Goal: Transaction & Acquisition: Purchase product/service

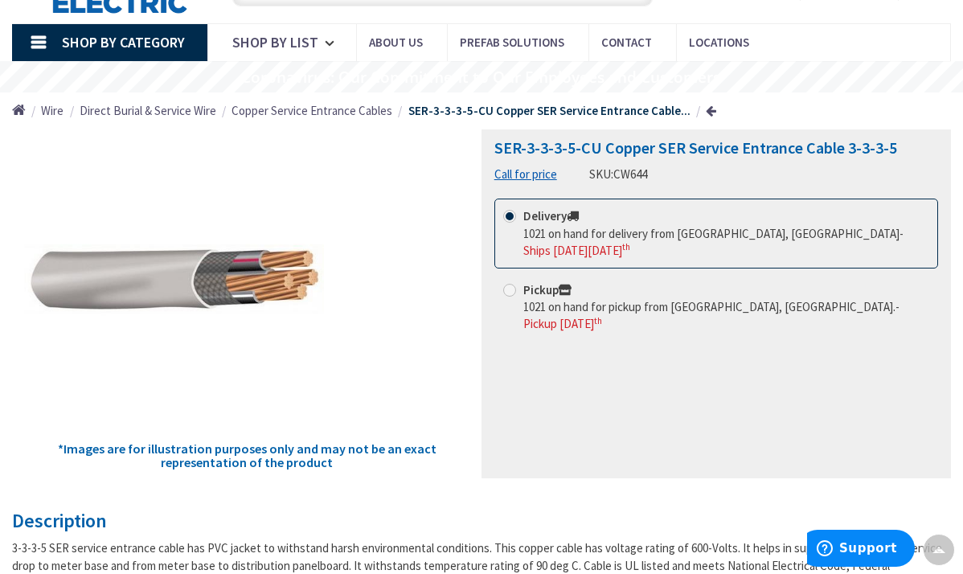
scroll to position [80, 0]
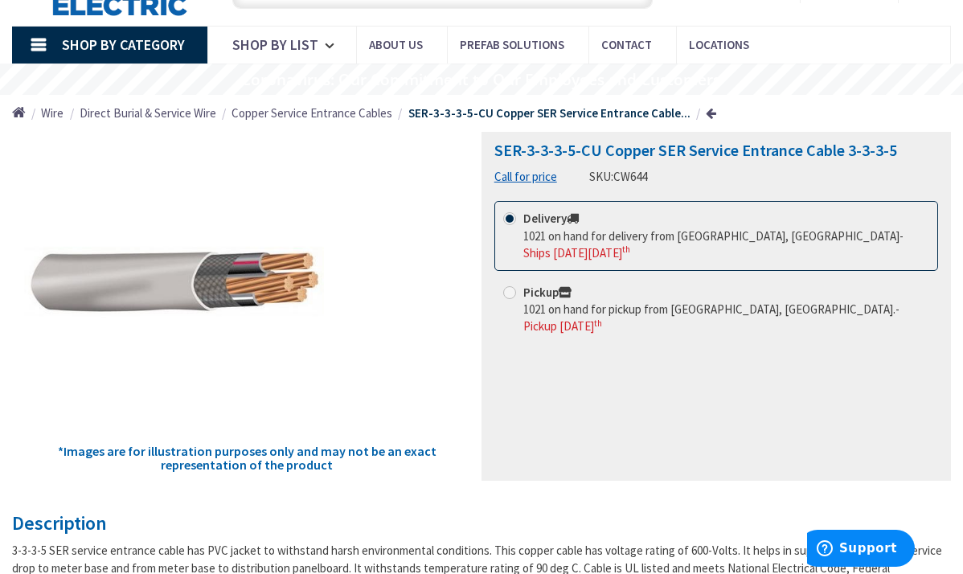
click at [604, 244] on span "1021 on hand for delivery from [GEOGRAPHIC_DATA], [GEOGRAPHIC_DATA]" at bounding box center [711, 235] width 376 height 15
click at [518, 224] on input "Delivery 1021 on hand for delivery from [GEOGRAPHIC_DATA], [GEOGRAPHIC_DATA] - …" at bounding box center [512, 218] width 10 height 10
click at [683, 244] on span "1021 on hand for delivery from [GEOGRAPHIC_DATA], [GEOGRAPHIC_DATA]" at bounding box center [711, 235] width 376 height 15
click at [518, 224] on input "Delivery 1021 on hand for delivery from [GEOGRAPHIC_DATA], [GEOGRAPHIC_DATA] - …" at bounding box center [512, 218] width 10 height 10
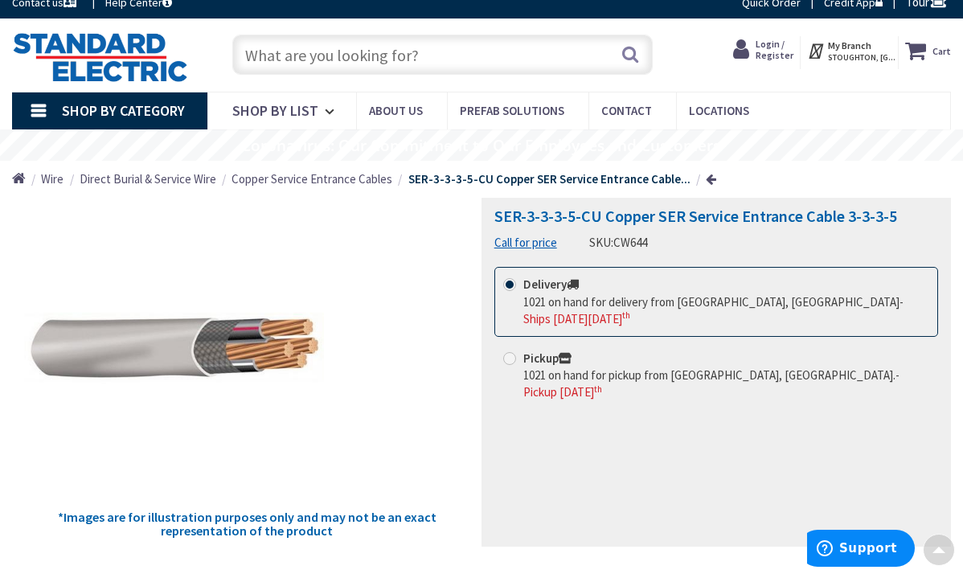
scroll to position [0, 0]
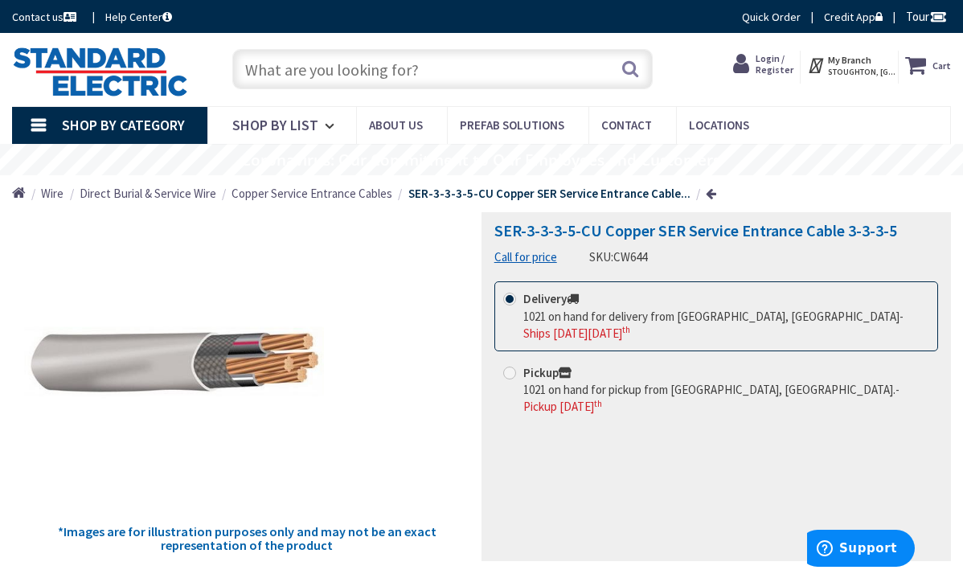
click at [538, 265] on link "Call for price" at bounding box center [525, 256] width 63 height 17
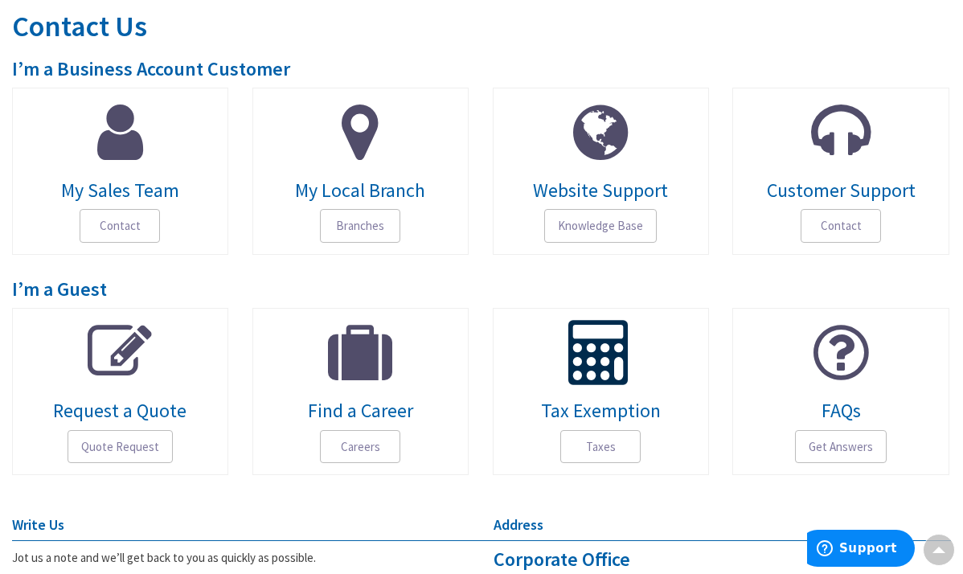
scroll to position [181, 0]
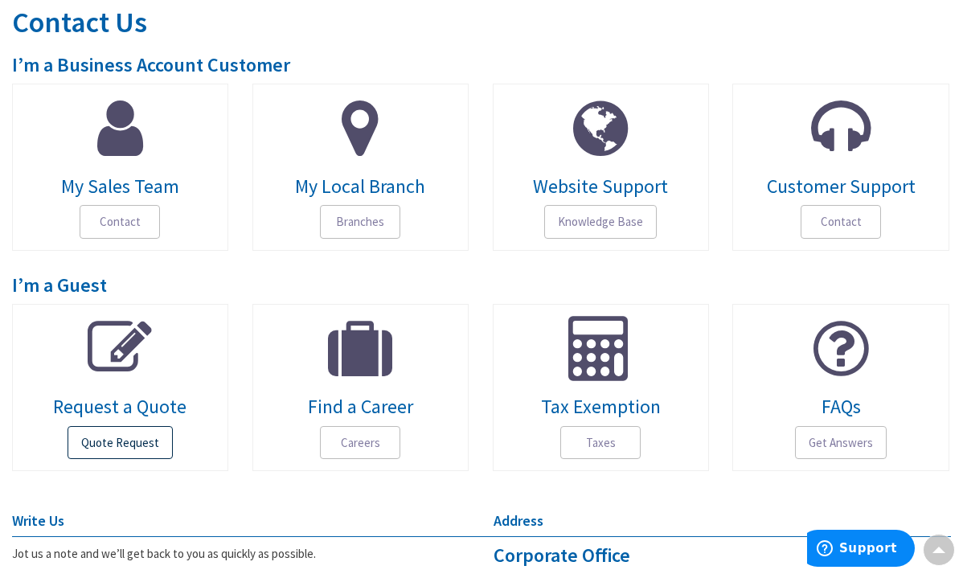
click at [165, 433] on span "Quote Request" at bounding box center [120, 443] width 105 height 34
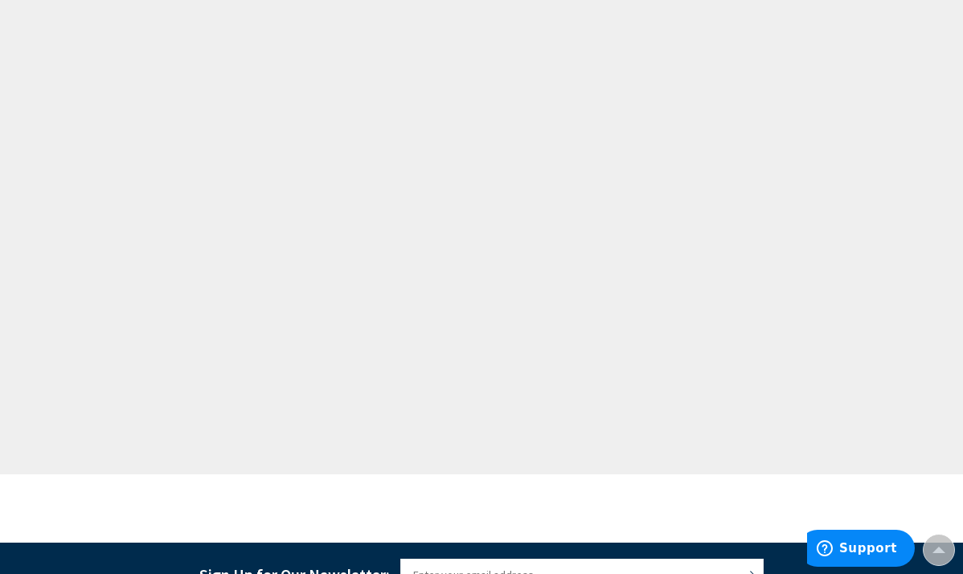
scroll to position [844, 0]
